Goal: Task Accomplishment & Management: Manage account settings

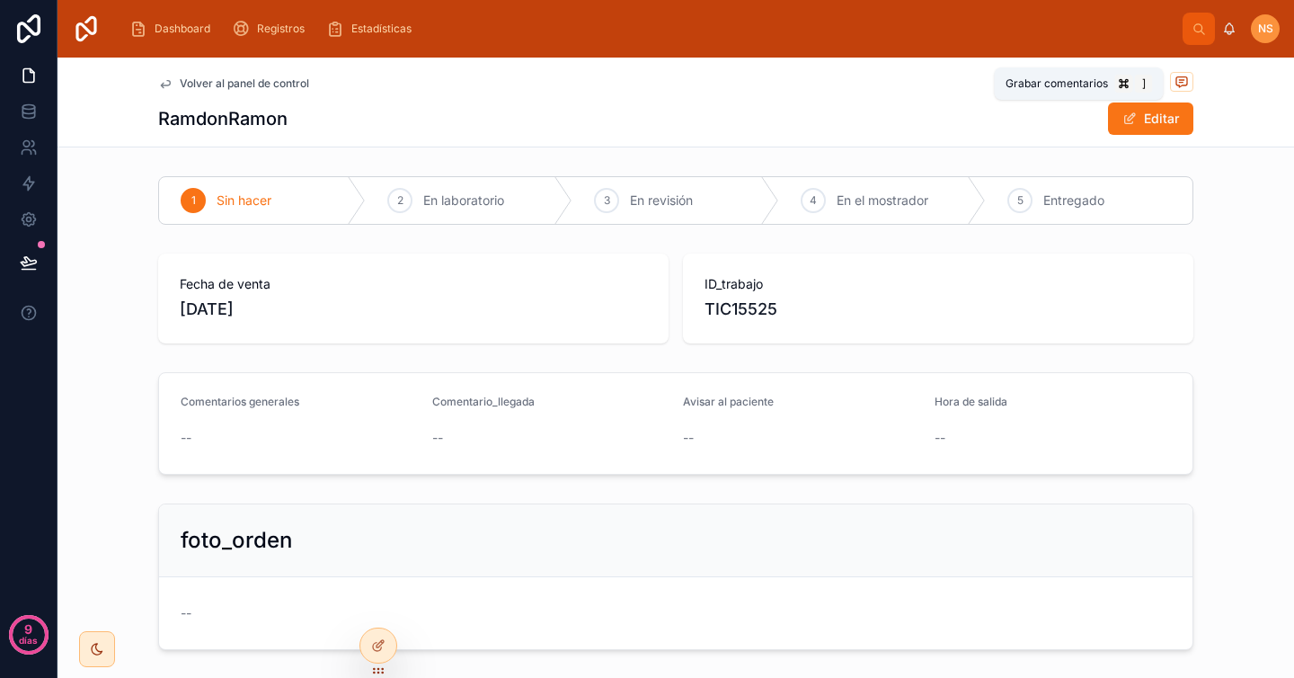
click at [1175, 87] on icon at bounding box center [1182, 82] width 14 height 14
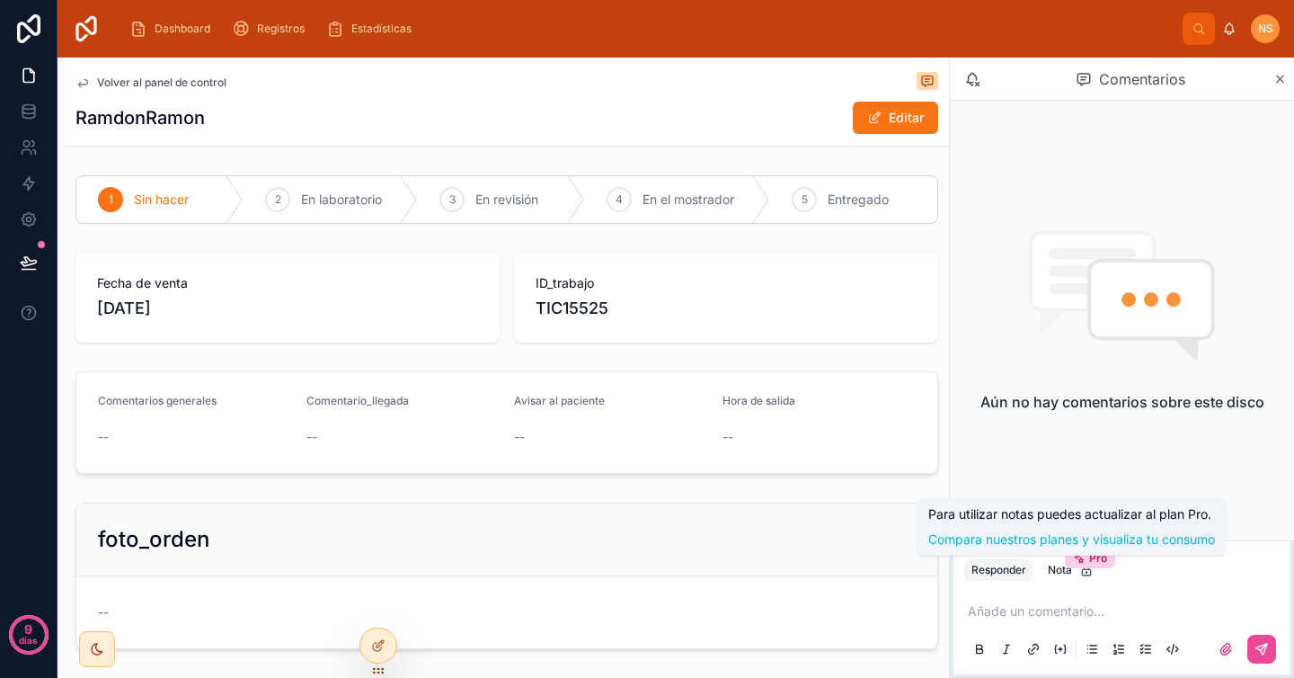
click at [1061, 599] on div "Añade un comentario..." at bounding box center [1121, 628] width 315 height 75
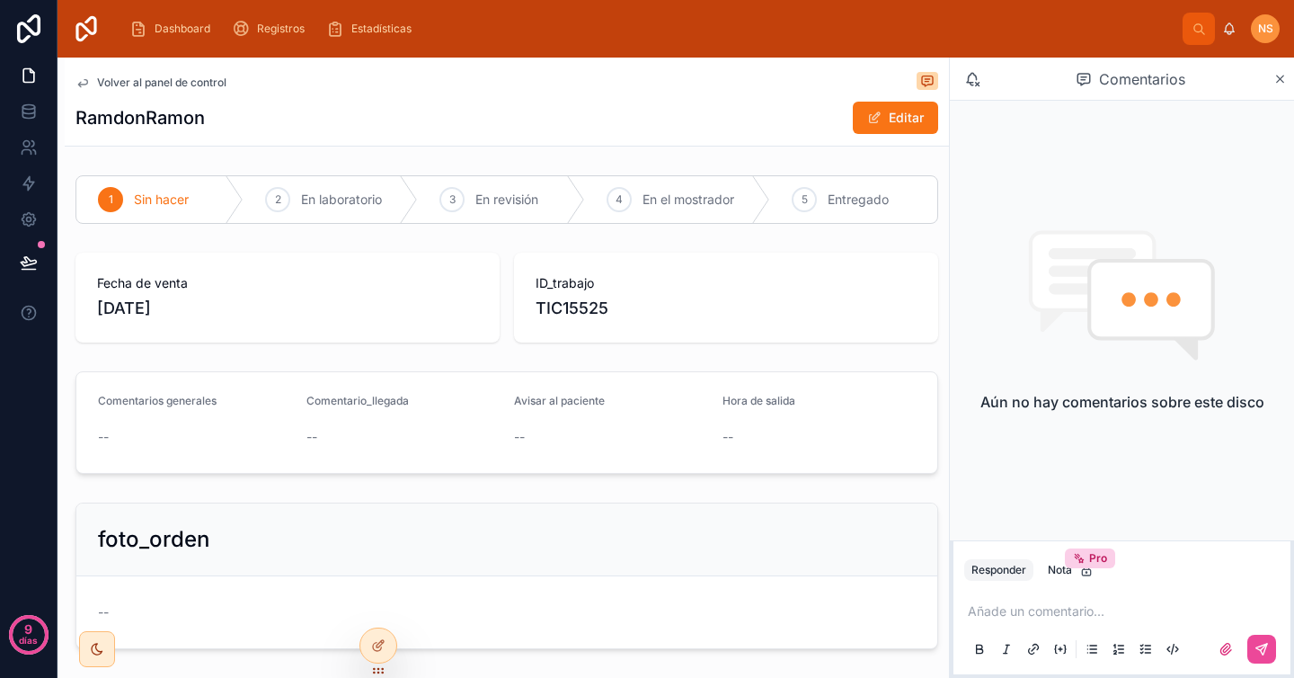
click at [1048, 608] on p at bounding box center [1125, 611] width 315 height 18
click at [1260, 643] on icon at bounding box center [1262, 649] width 14 height 14
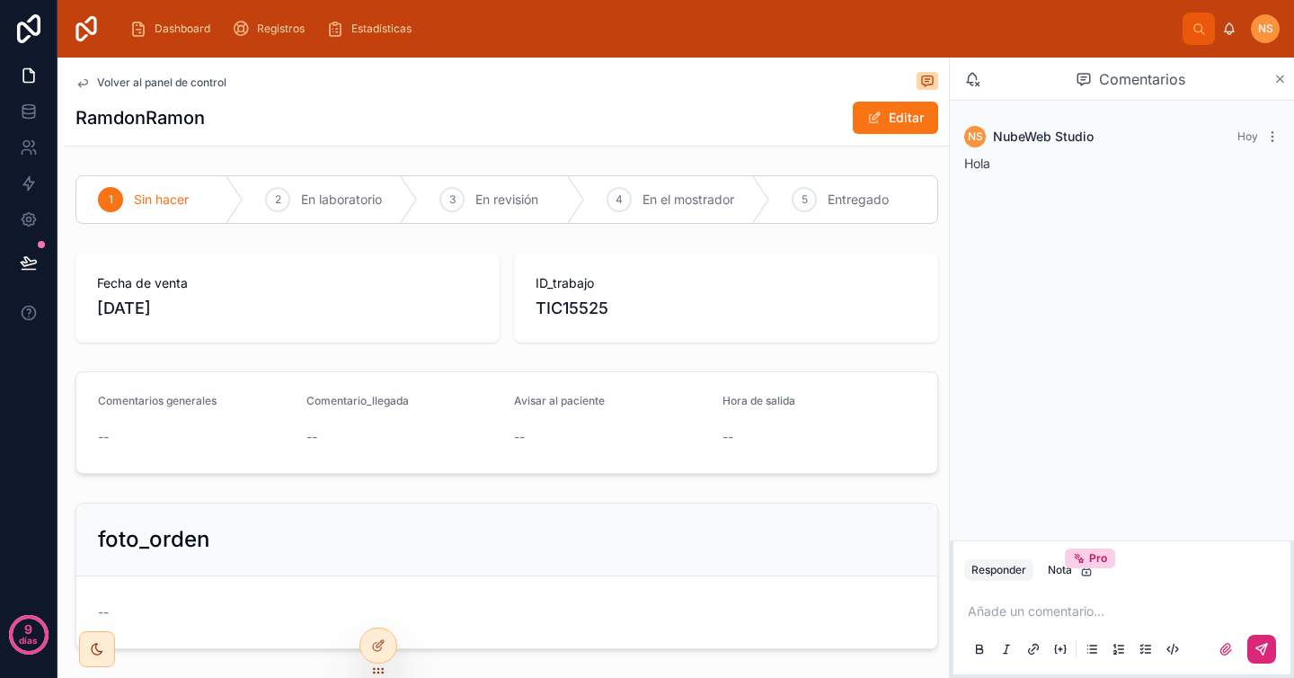
click at [1286, 84] on icon at bounding box center [1280, 79] width 13 height 14
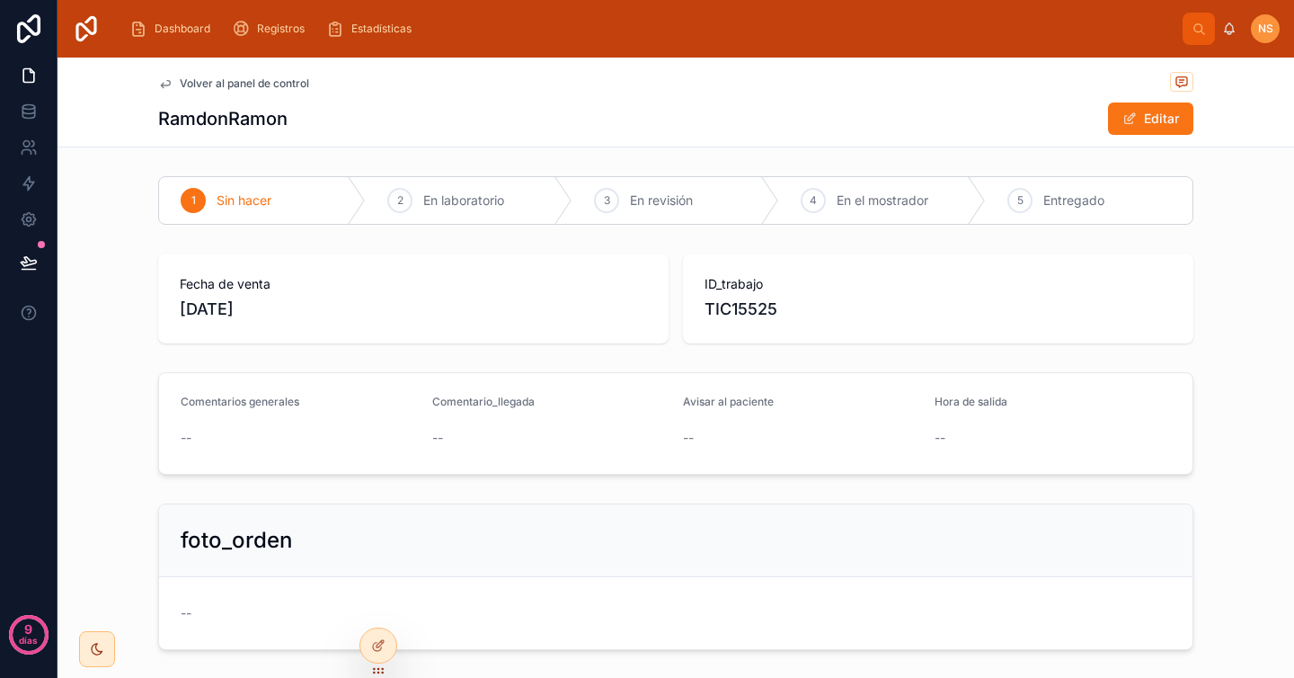
click at [735, 112] on div "RamdonRamon Editar" at bounding box center [675, 119] width 1035 height 34
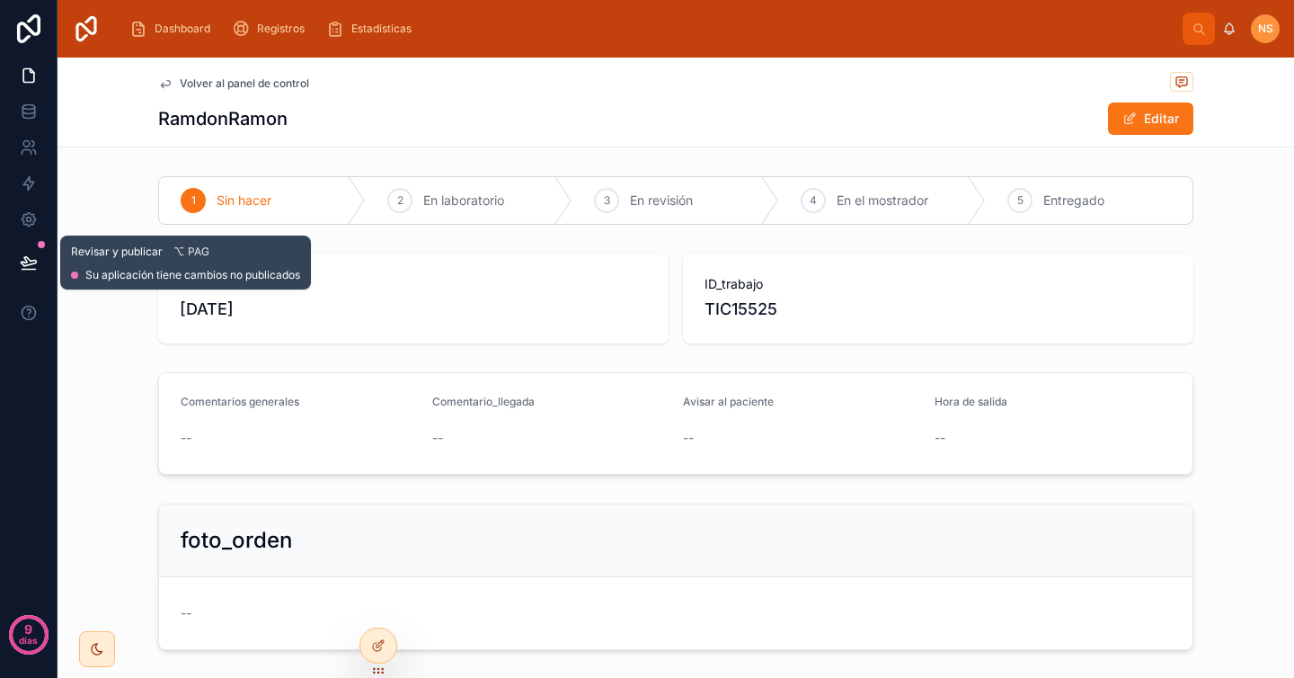
click at [28, 270] on icon at bounding box center [29, 262] width 18 height 18
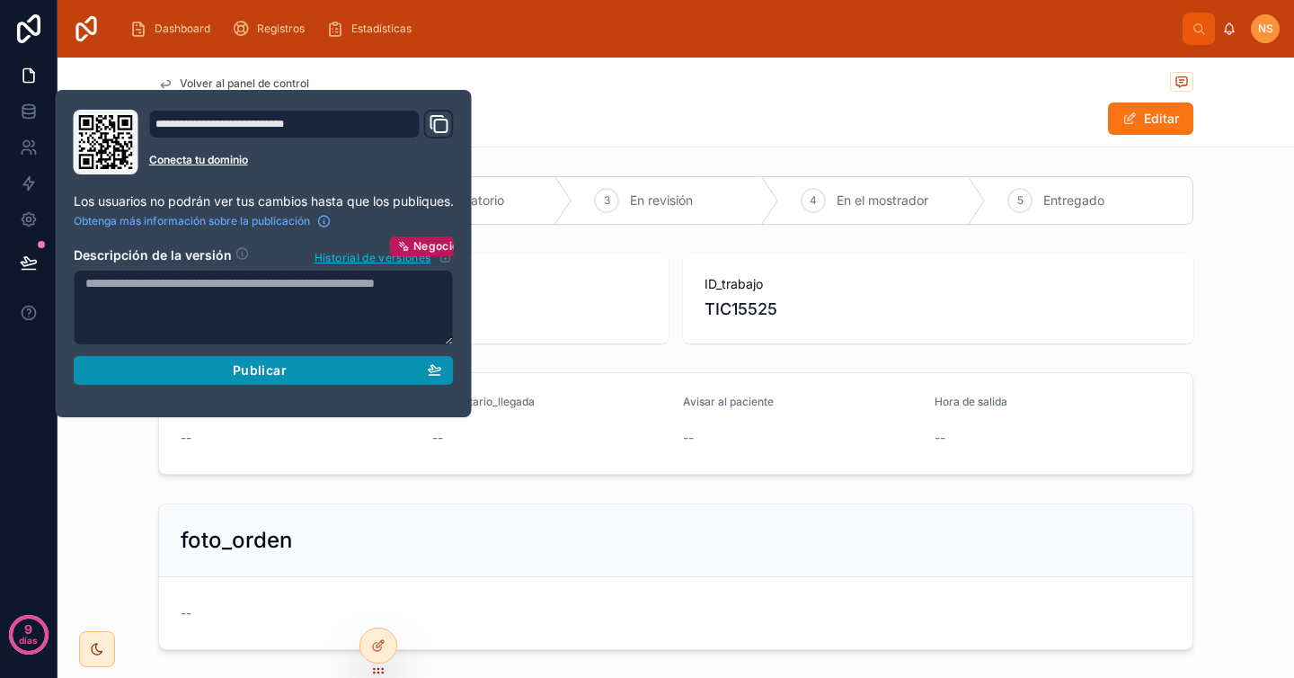
click at [260, 367] on font "Publicar" at bounding box center [260, 369] width 54 height 15
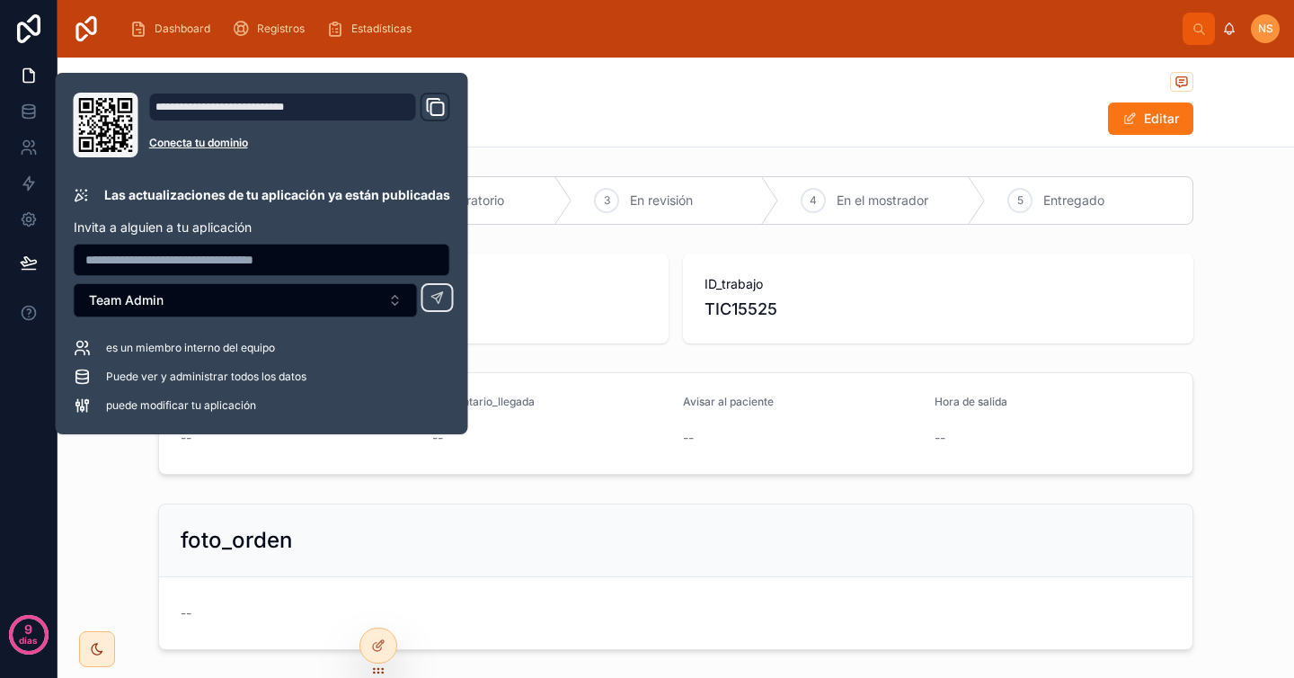
click at [85, 501] on div "foto_orden --" at bounding box center [676, 576] width 1237 height 161
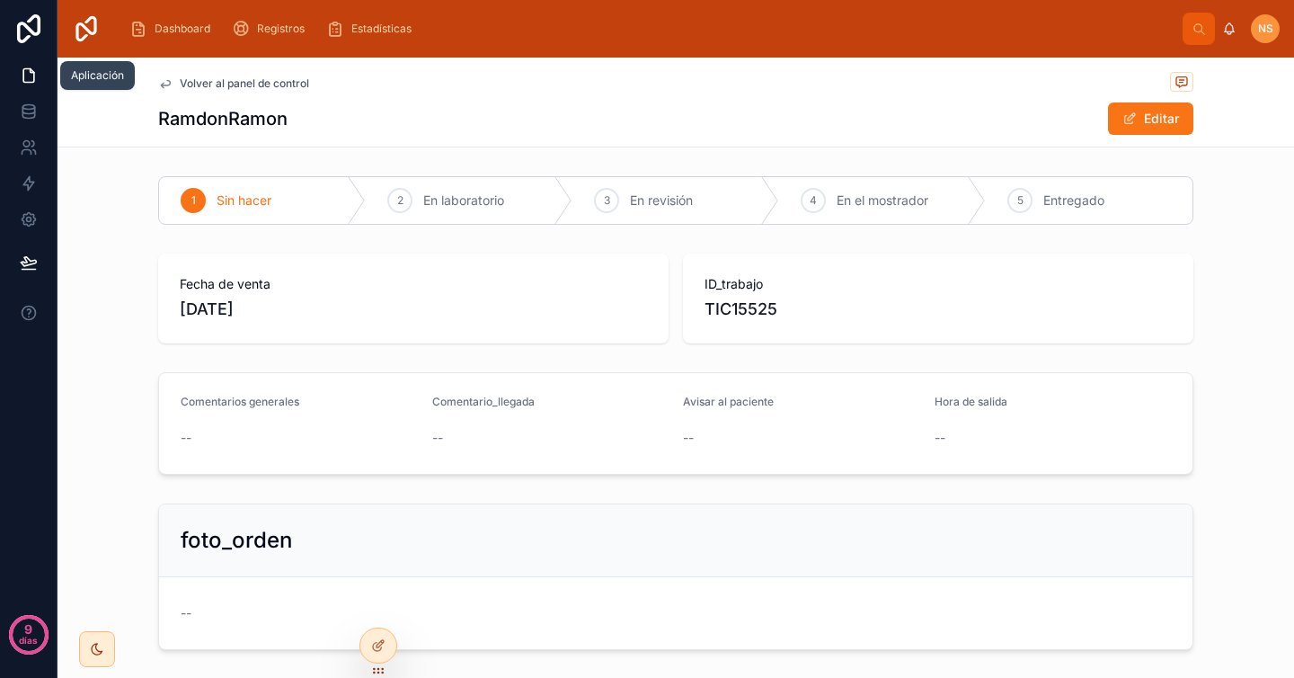
click at [23, 74] on icon at bounding box center [28, 75] width 11 height 13
click at [40, 111] on link at bounding box center [28, 111] width 57 height 36
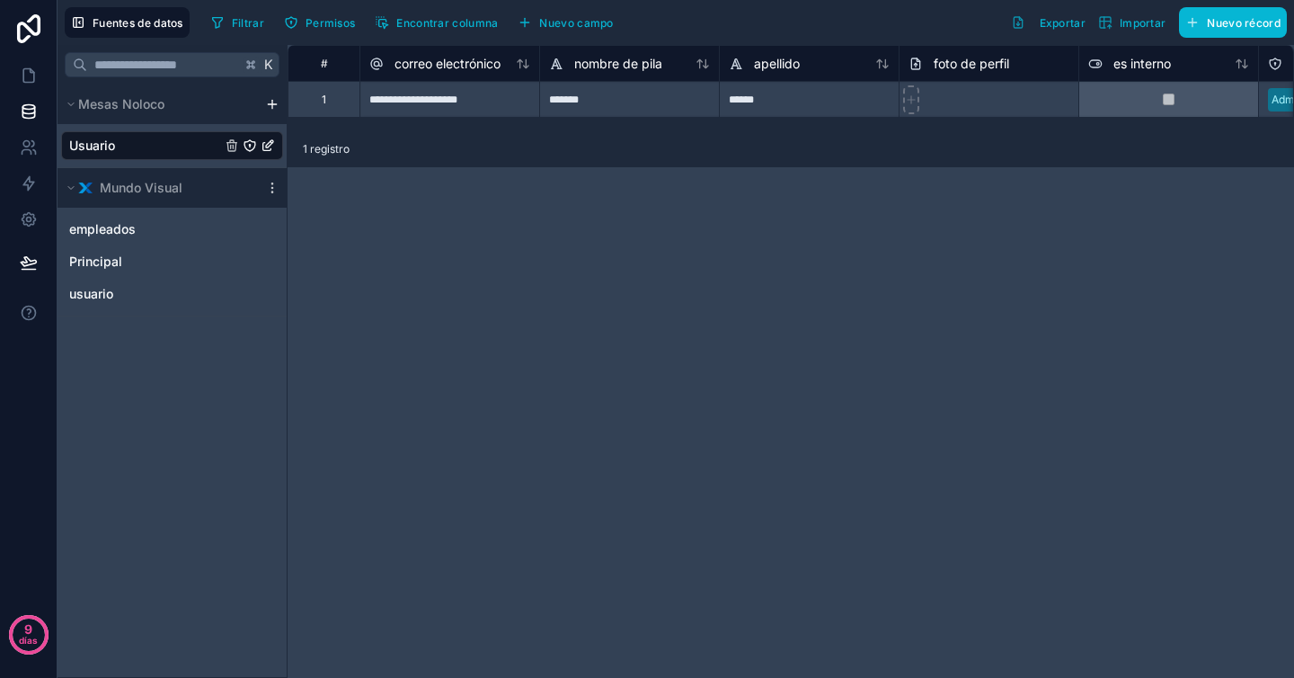
click at [151, 148] on div "Usuario" at bounding box center [172, 145] width 222 height 29
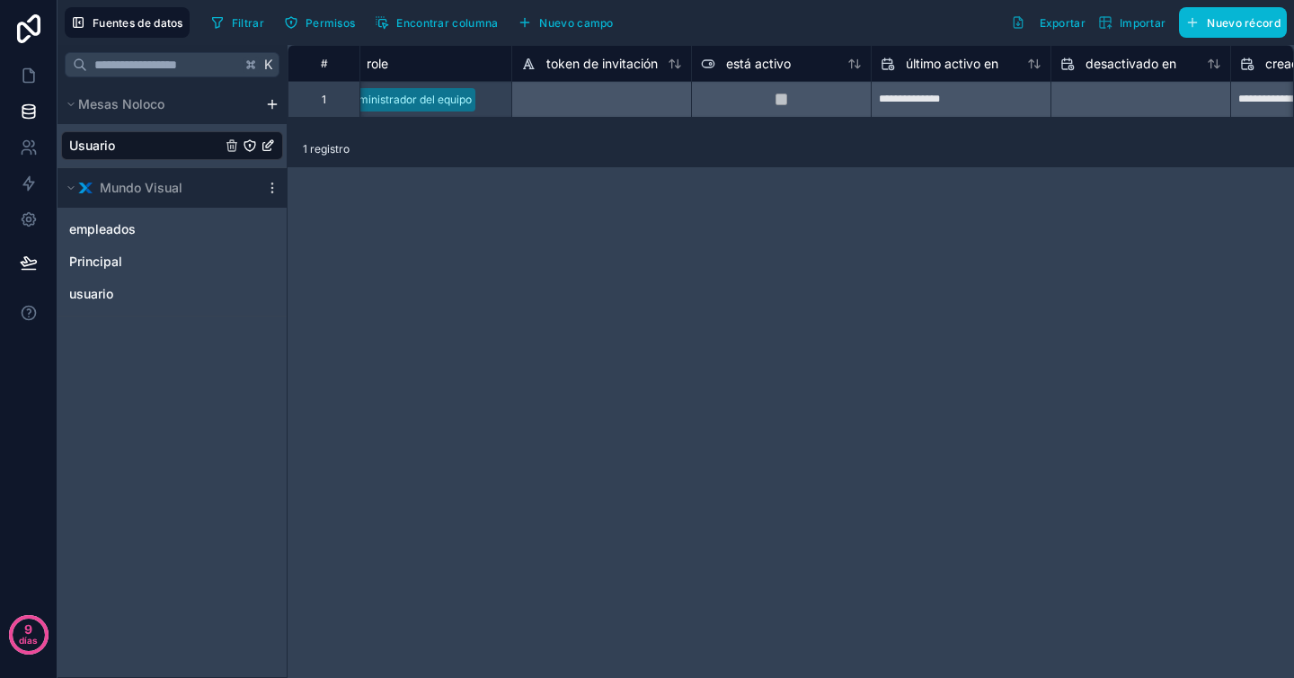
scroll to position [0, 948]
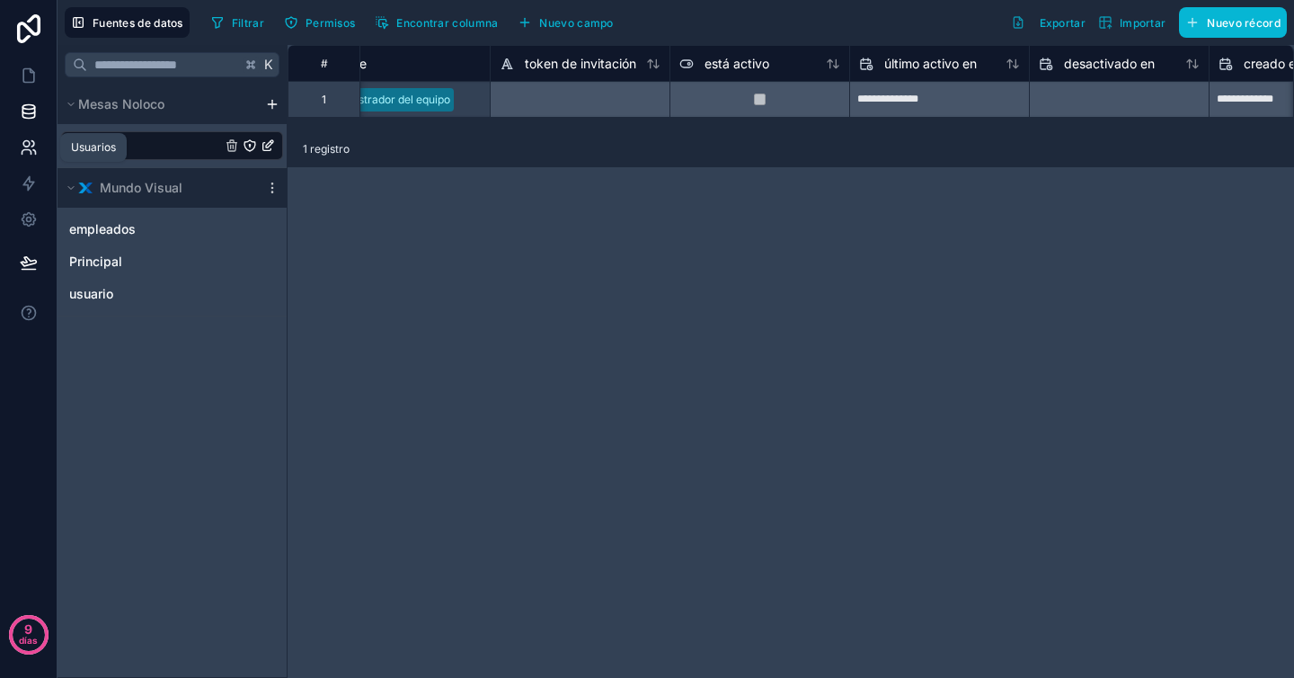
click at [28, 151] on icon at bounding box center [29, 147] width 18 height 18
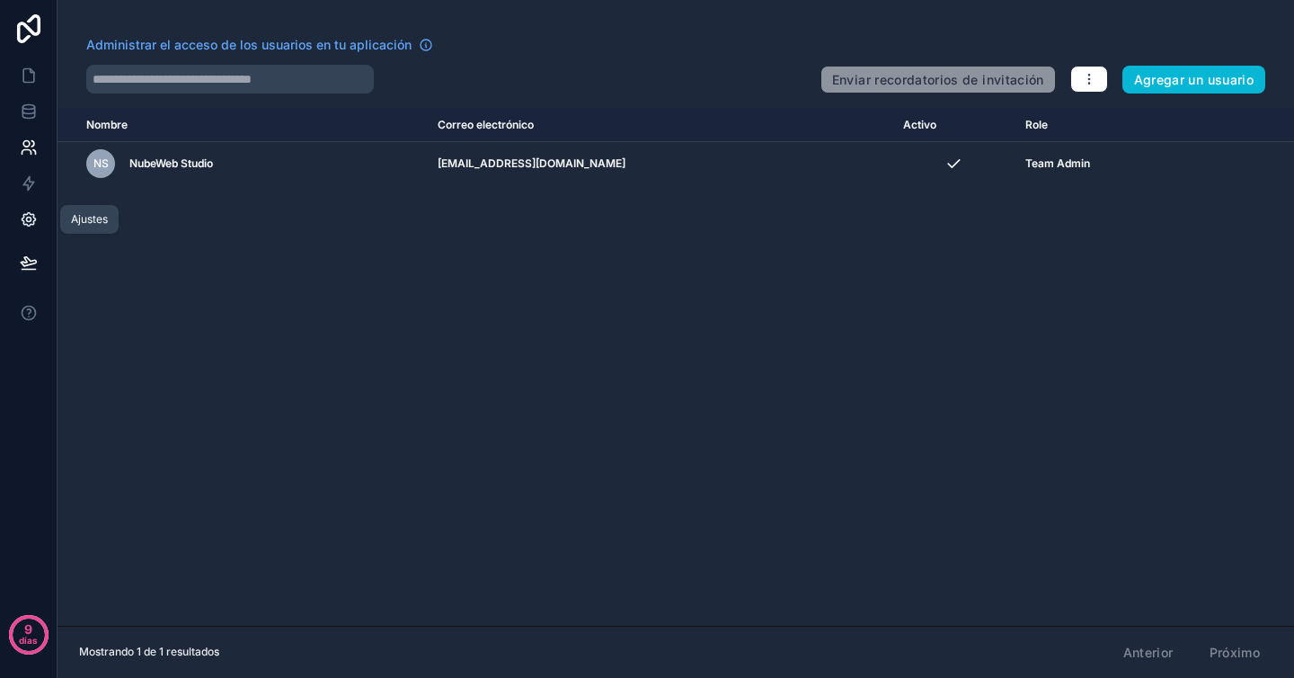
click at [33, 223] on icon at bounding box center [28, 219] width 13 height 13
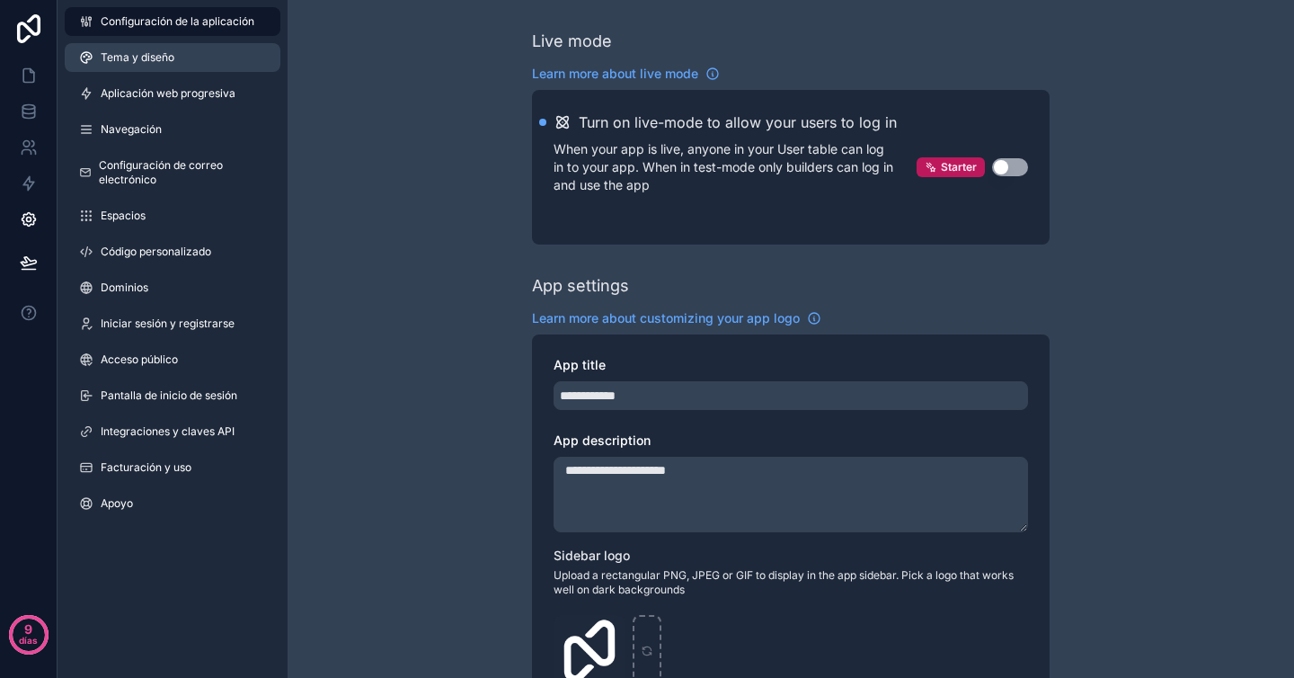
click at [196, 61] on link "Tema y diseño" at bounding box center [173, 57] width 216 height 29
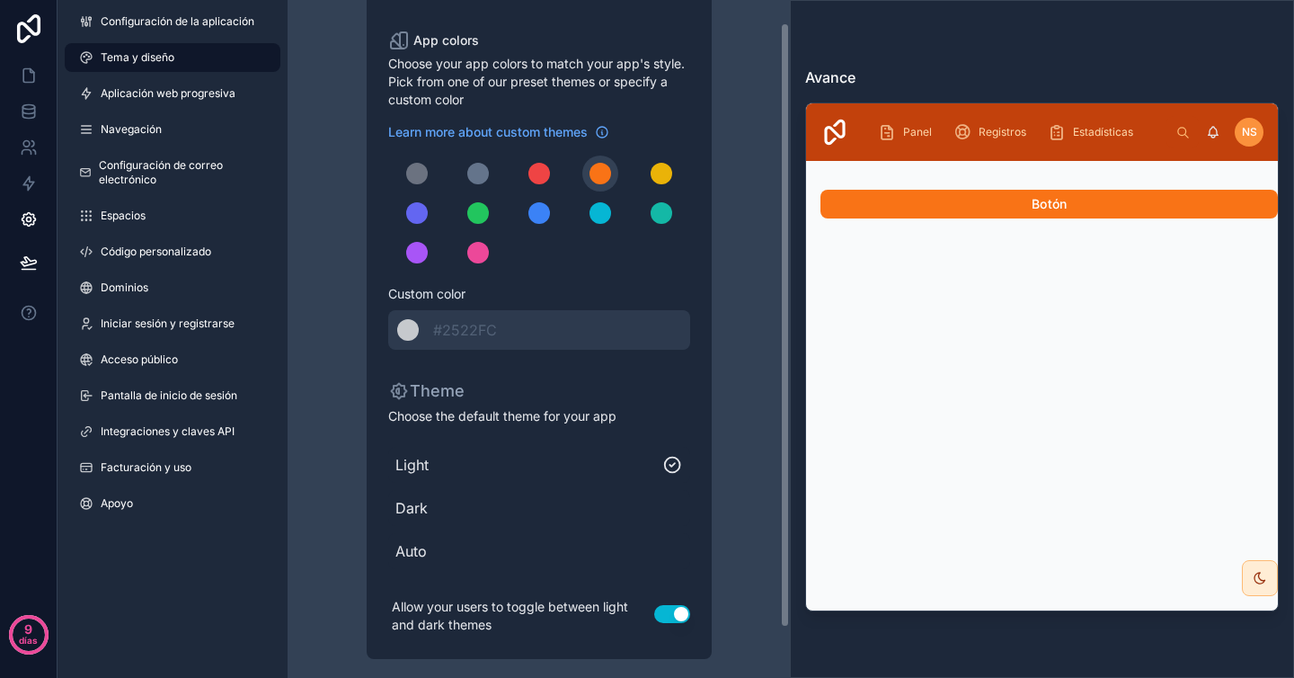
scroll to position [81, 0]
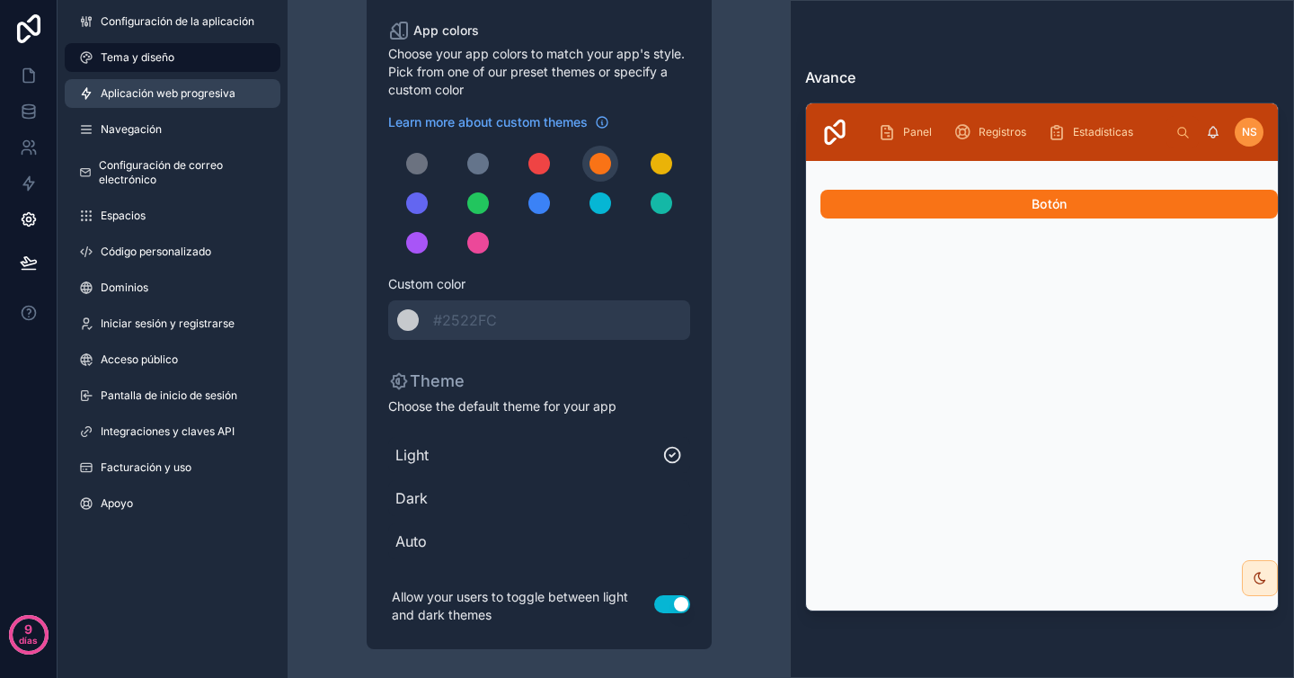
click at [177, 88] on font "Aplicación web progresiva" at bounding box center [168, 92] width 135 height 13
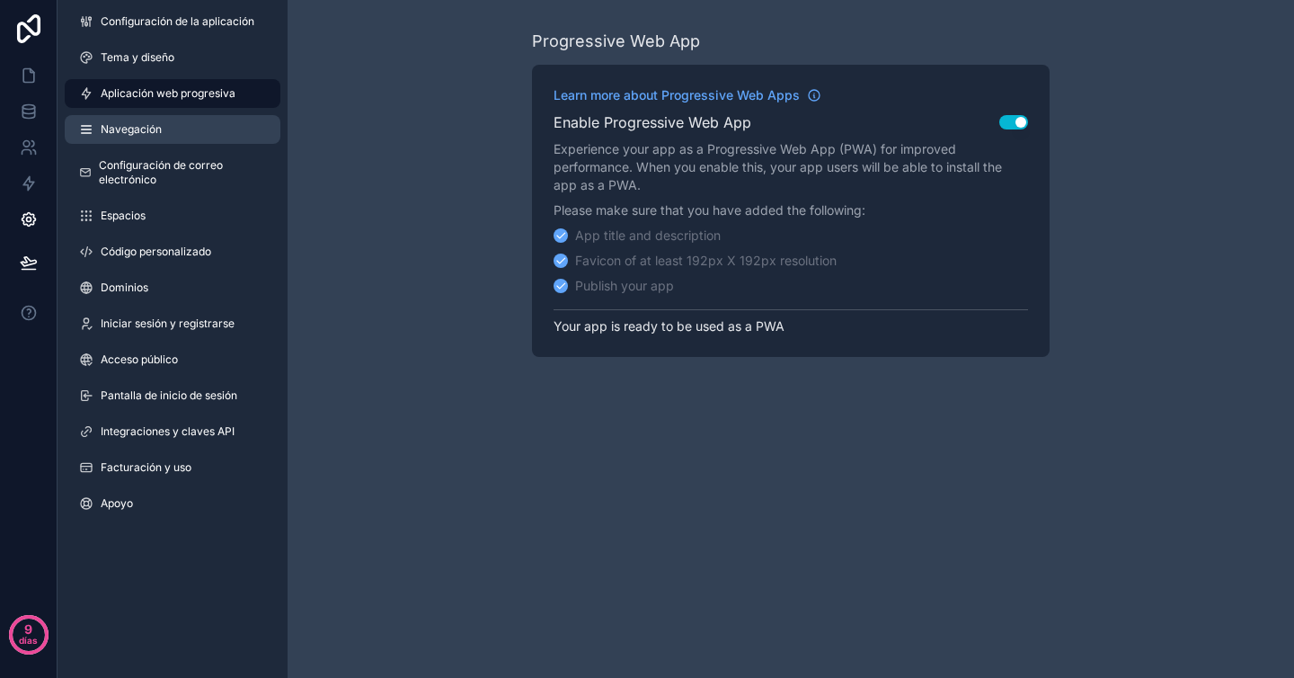
click at [207, 131] on link "Navegación" at bounding box center [173, 129] width 216 height 29
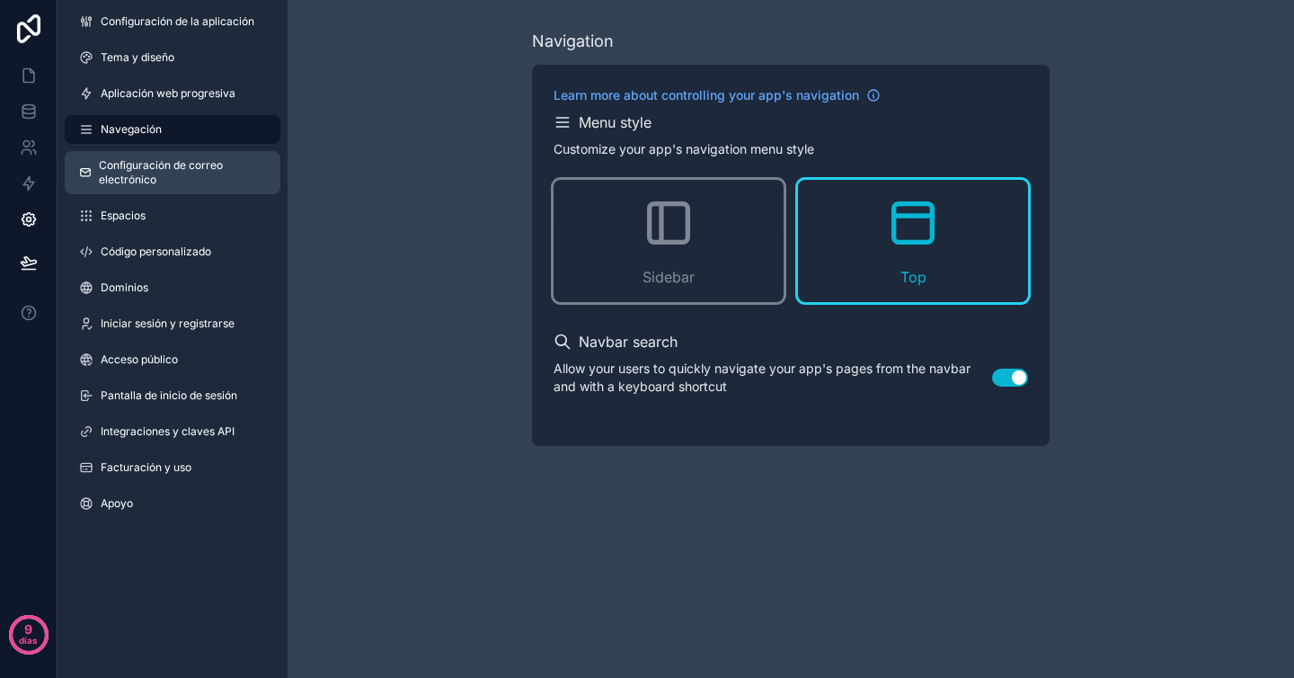
click at [158, 170] on font "Configuración de correo electrónico" at bounding box center [161, 172] width 124 height 28
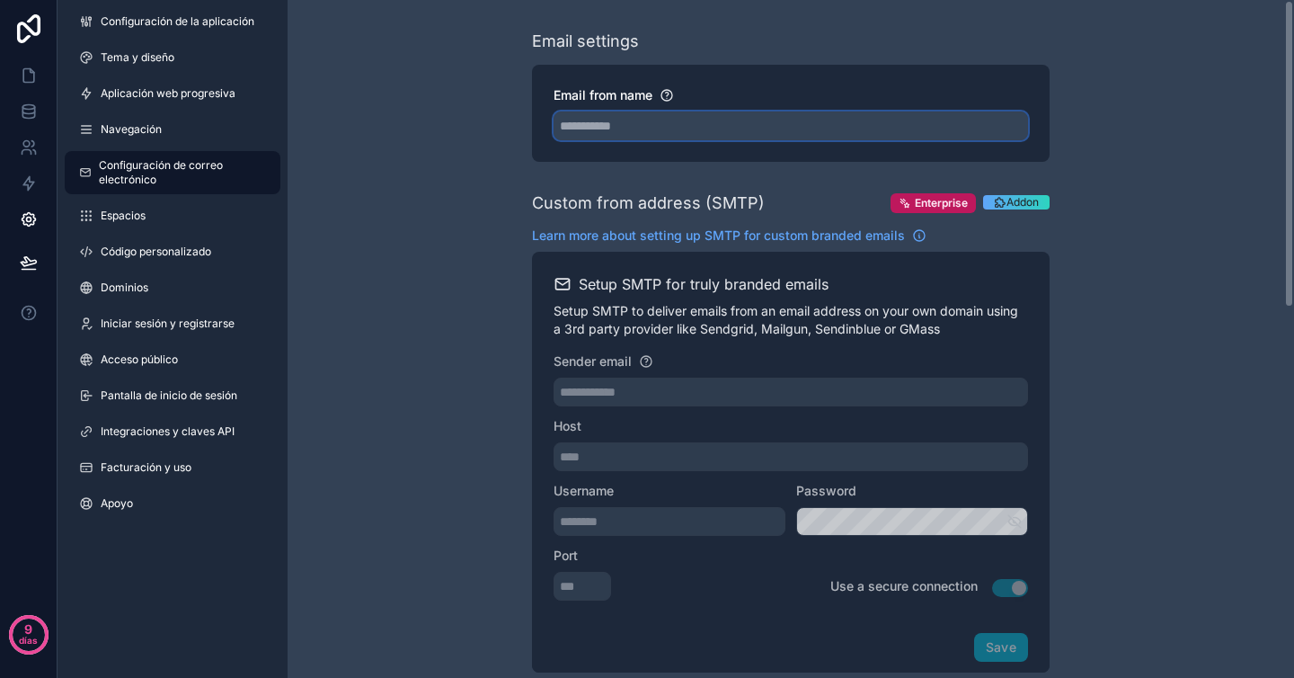
click at [672, 131] on input "Email from name" at bounding box center [791, 125] width 475 height 29
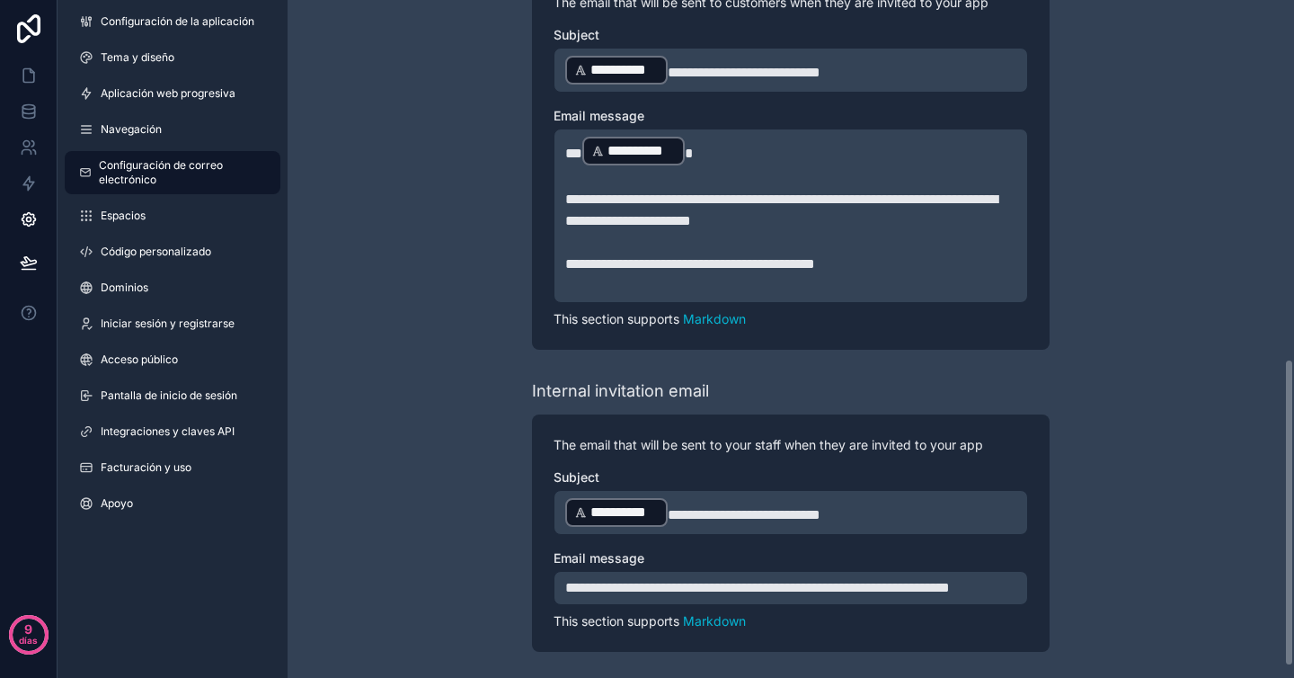
scroll to position [813, 0]
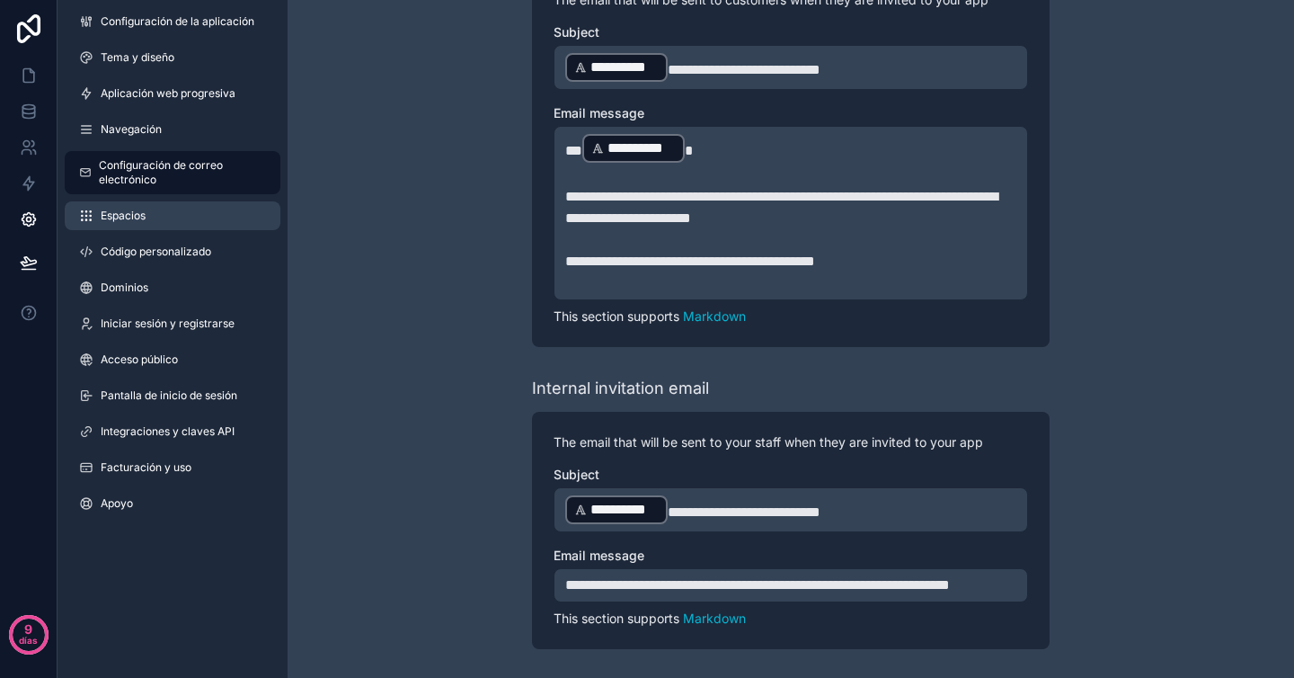
click at [168, 212] on link "Espacios" at bounding box center [173, 215] width 216 height 29
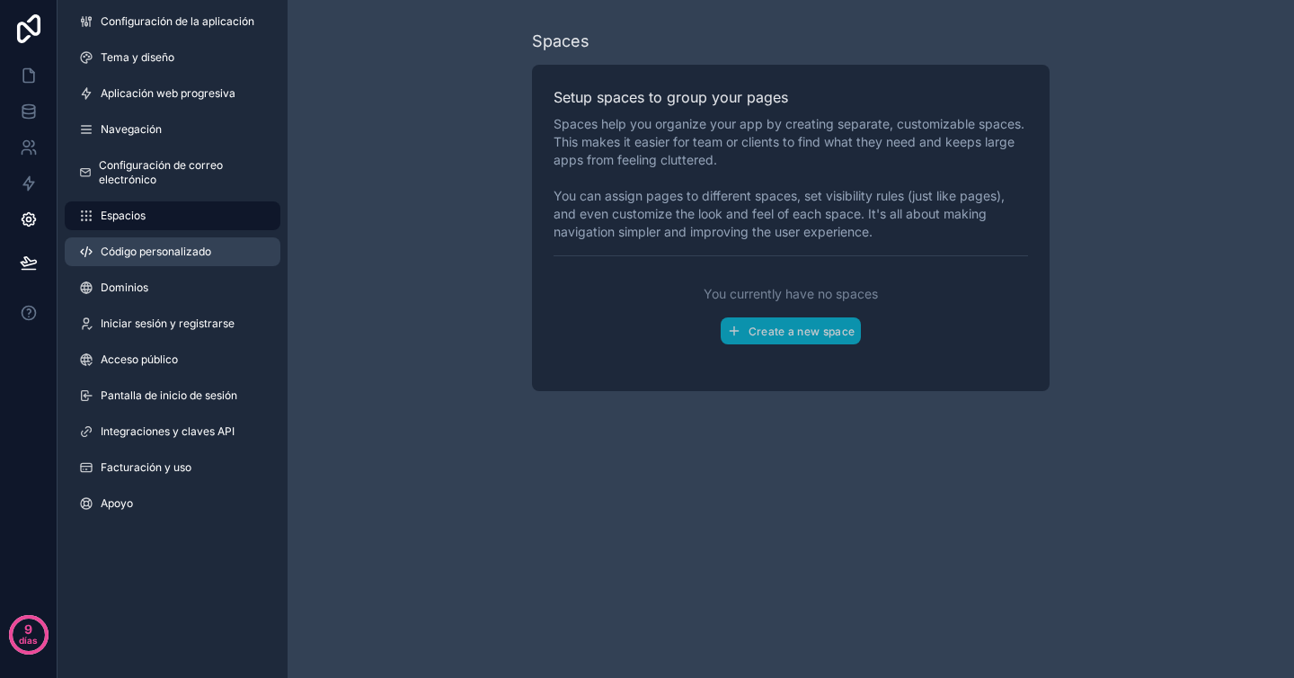
click at [206, 255] on font "Código personalizado" at bounding box center [156, 250] width 111 height 13
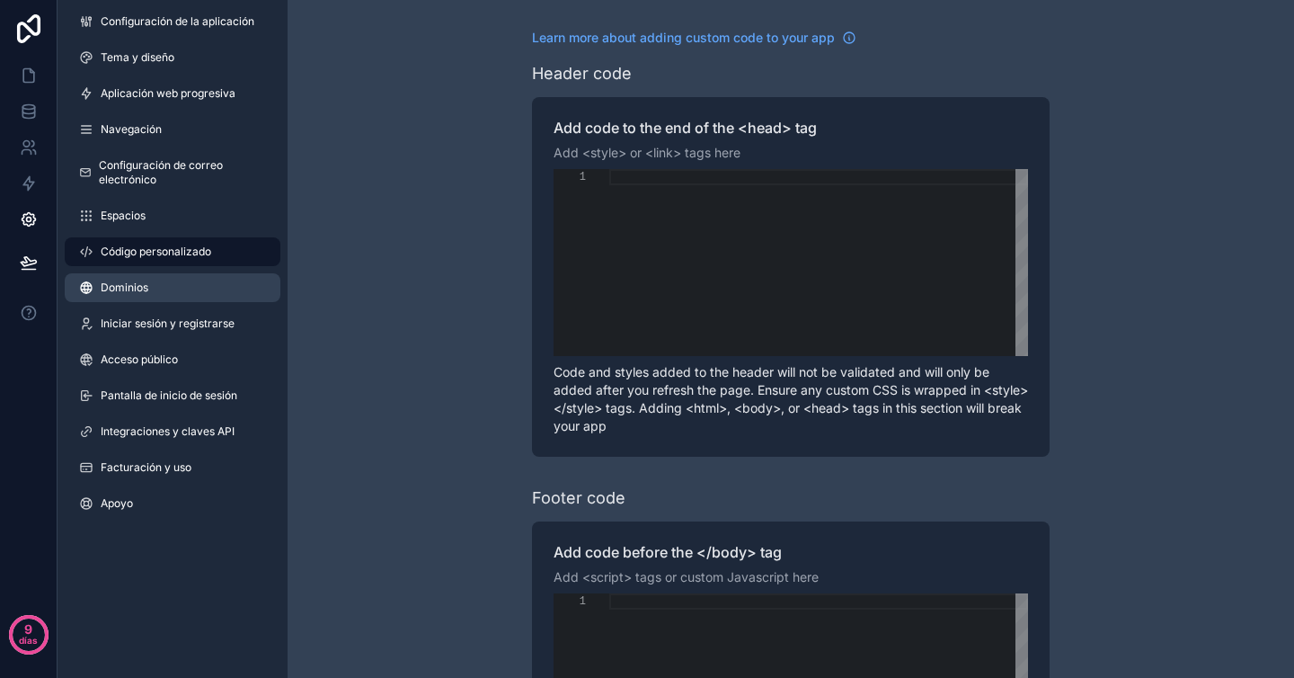
click at [168, 300] on link "Dominios" at bounding box center [173, 287] width 216 height 29
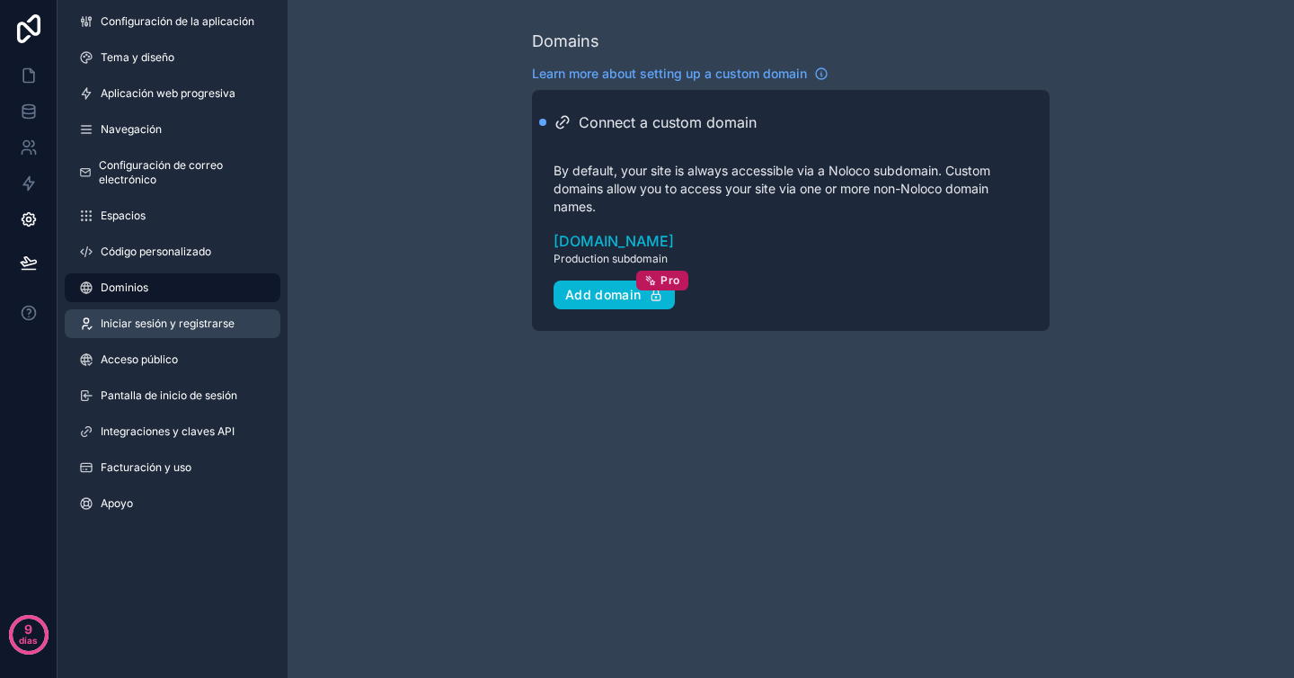
click at [182, 328] on font "Iniciar sesión y registrarse" at bounding box center [168, 322] width 134 height 13
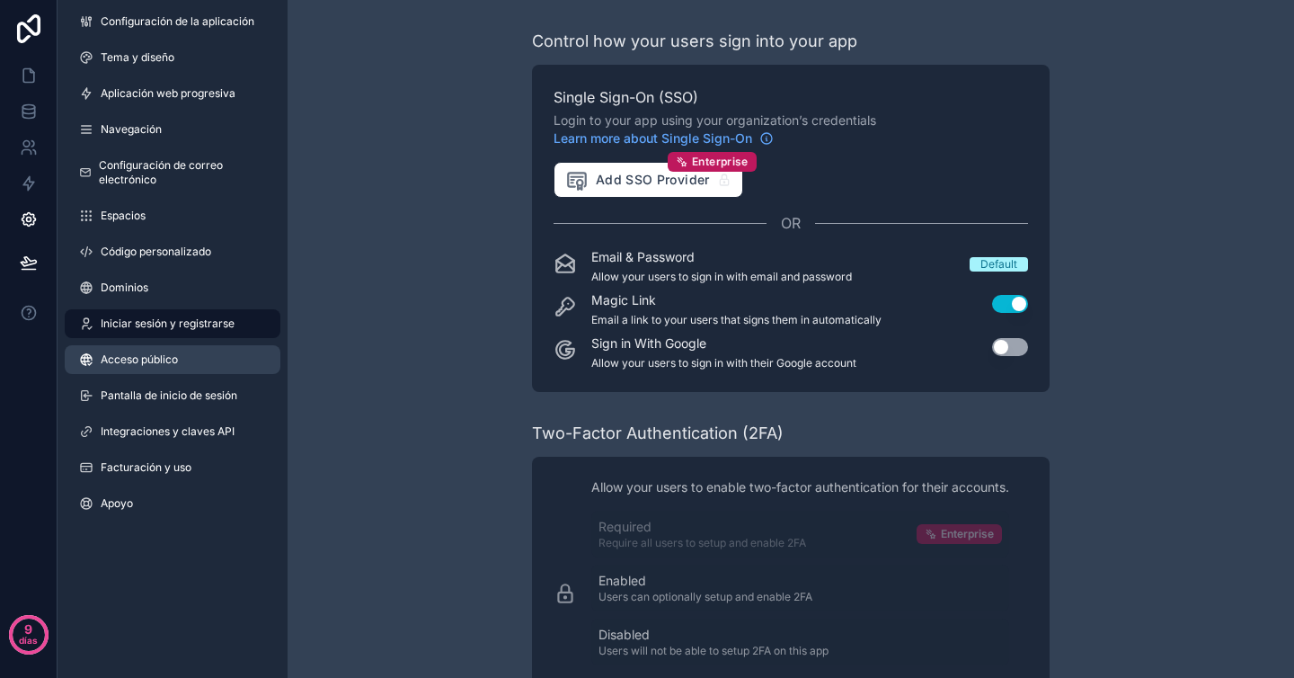
click at [184, 349] on link "Acceso público" at bounding box center [173, 359] width 216 height 29
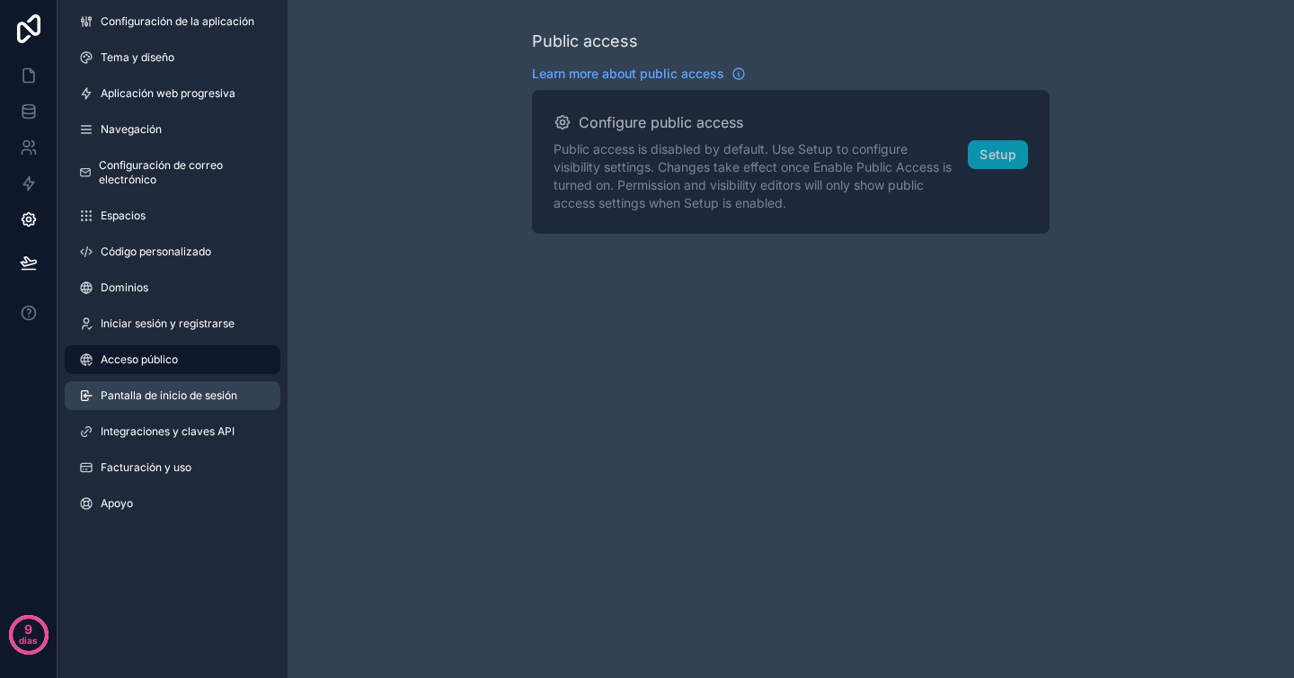
click at [208, 394] on font "Pantalla de inicio de sesión" at bounding box center [169, 394] width 137 height 13
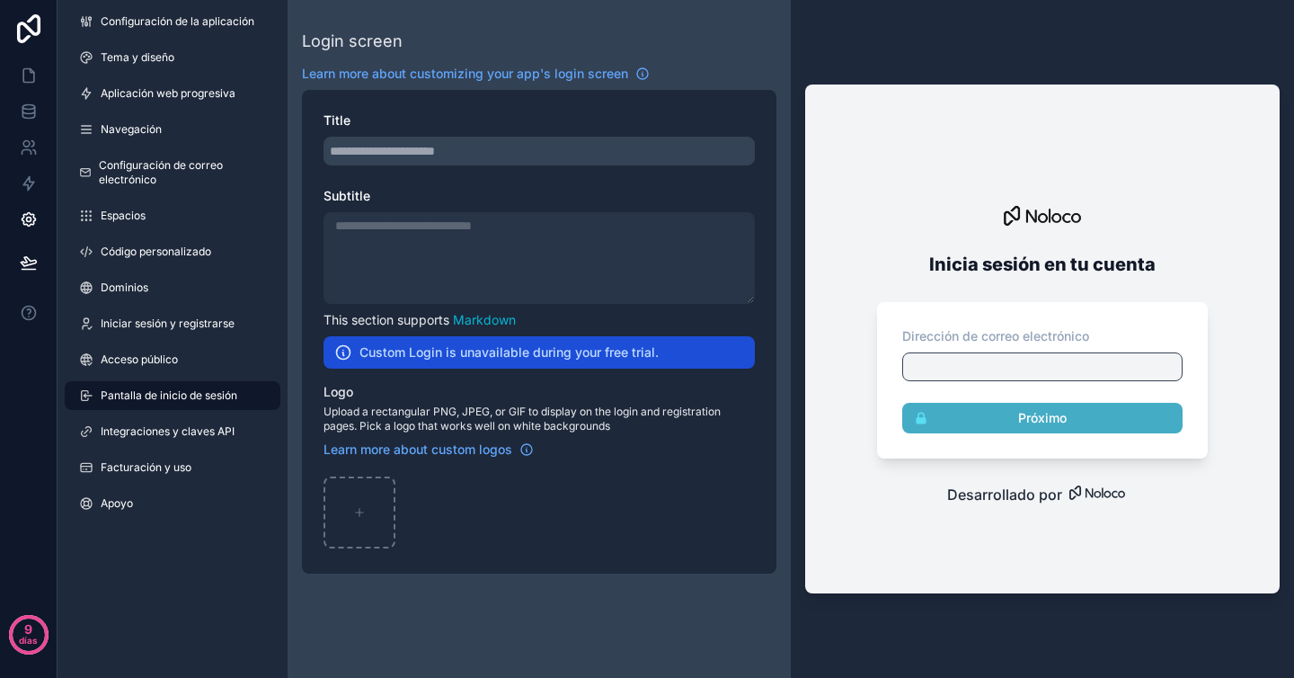
click at [408, 161] on div "contenido desplazable" at bounding box center [539, 151] width 431 height 29
click at [377, 511] on div "contenido desplazable" at bounding box center [360, 512] width 72 height 72
